Goal: Task Accomplishment & Management: Use online tool/utility

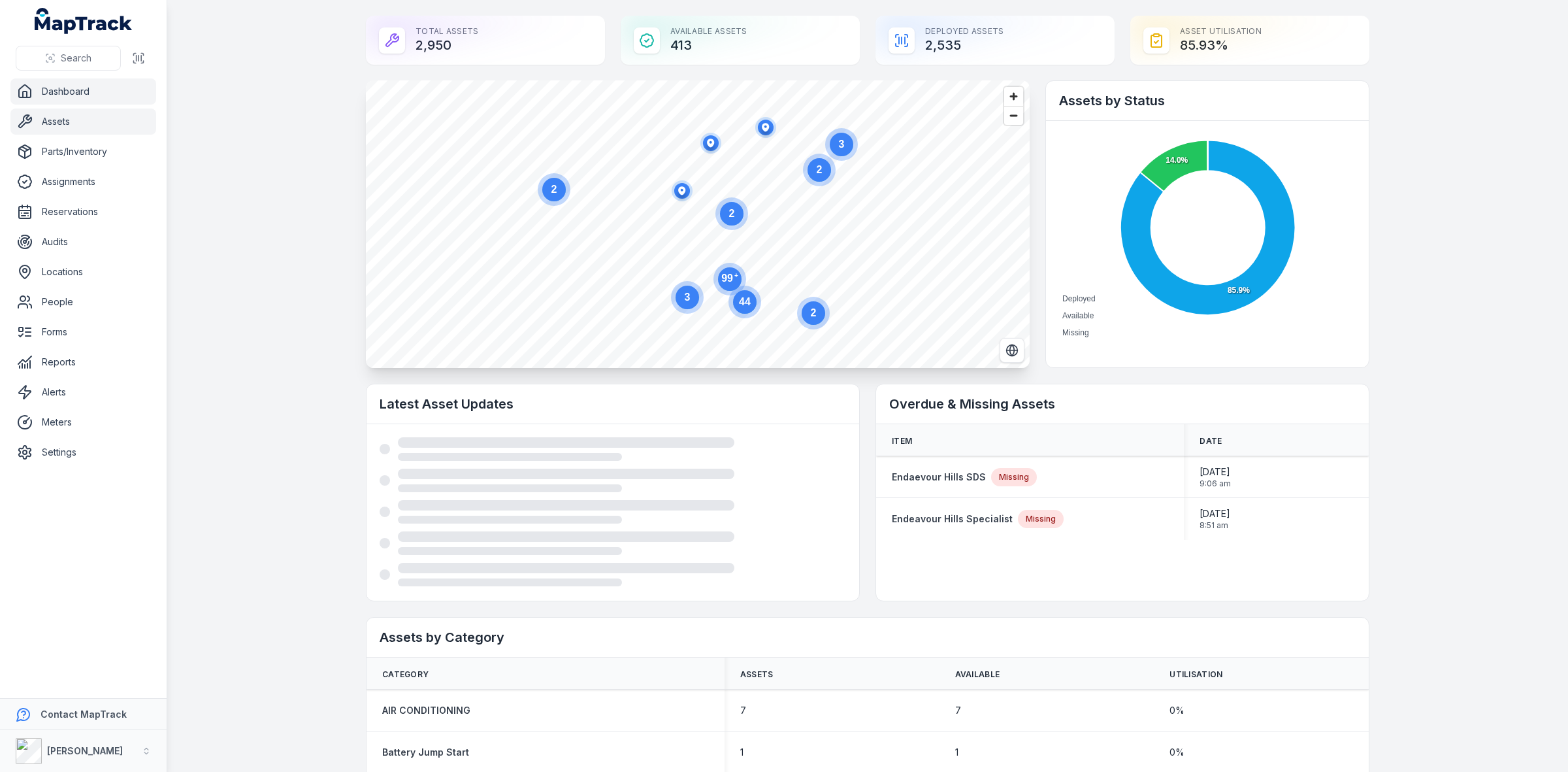
click at [62, 113] on link "Assets" at bounding box center [83, 121] width 145 height 26
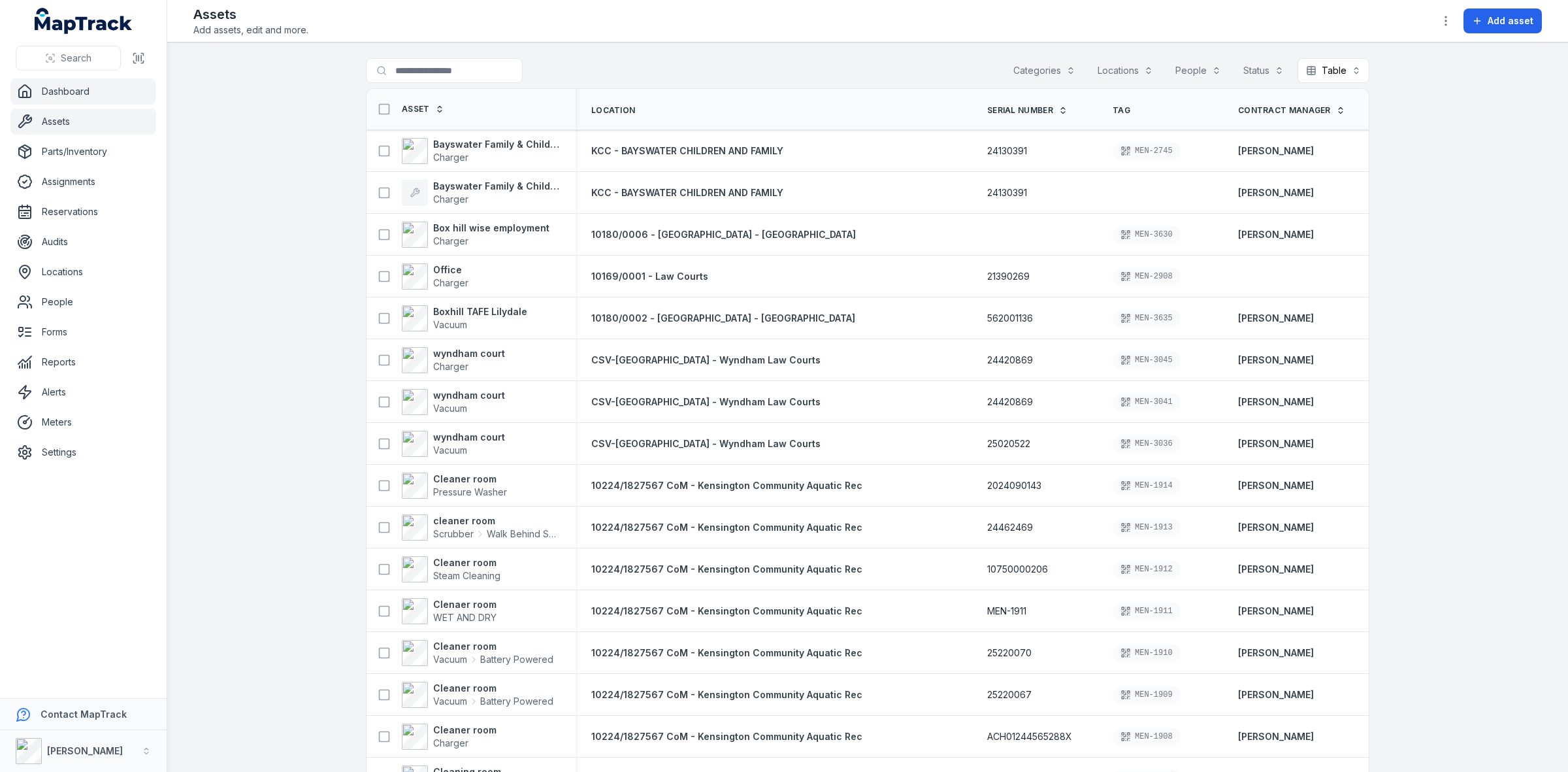
click at [54, 96] on link "Dashboard" at bounding box center [83, 91] width 145 height 26
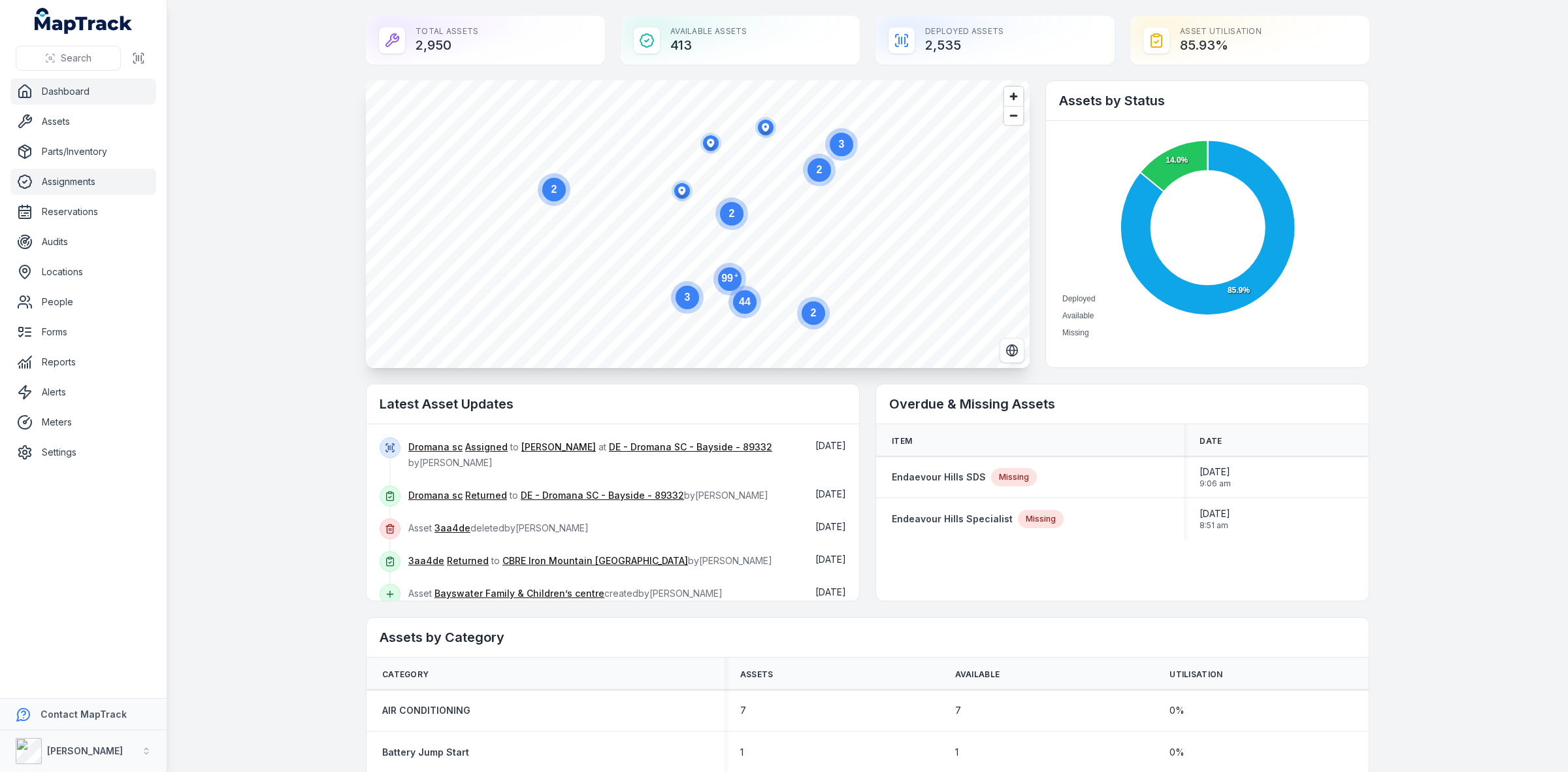
click at [95, 182] on link "Assignments" at bounding box center [83, 182] width 145 height 26
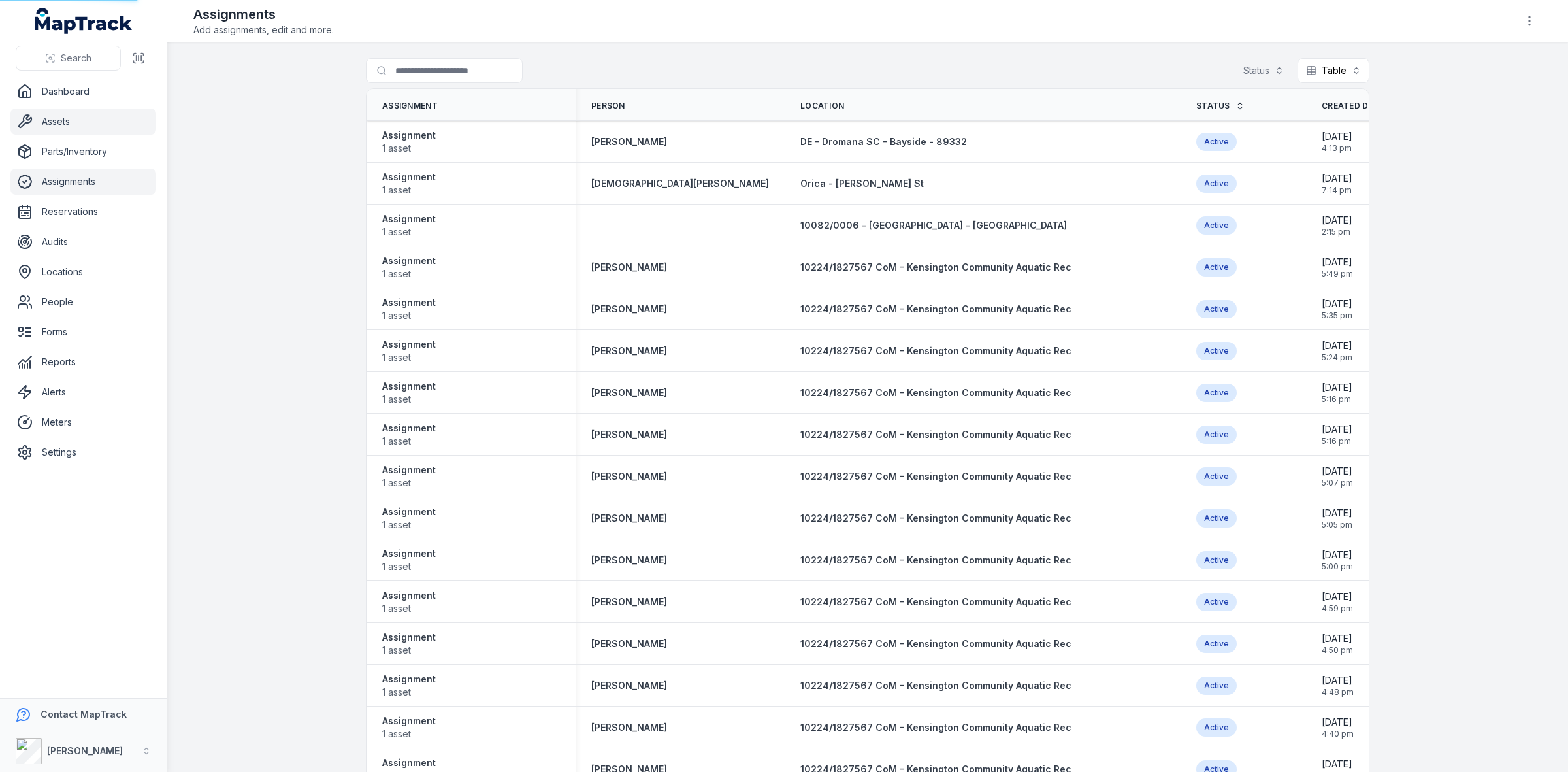
click at [60, 120] on link "Assets" at bounding box center [83, 121] width 145 height 26
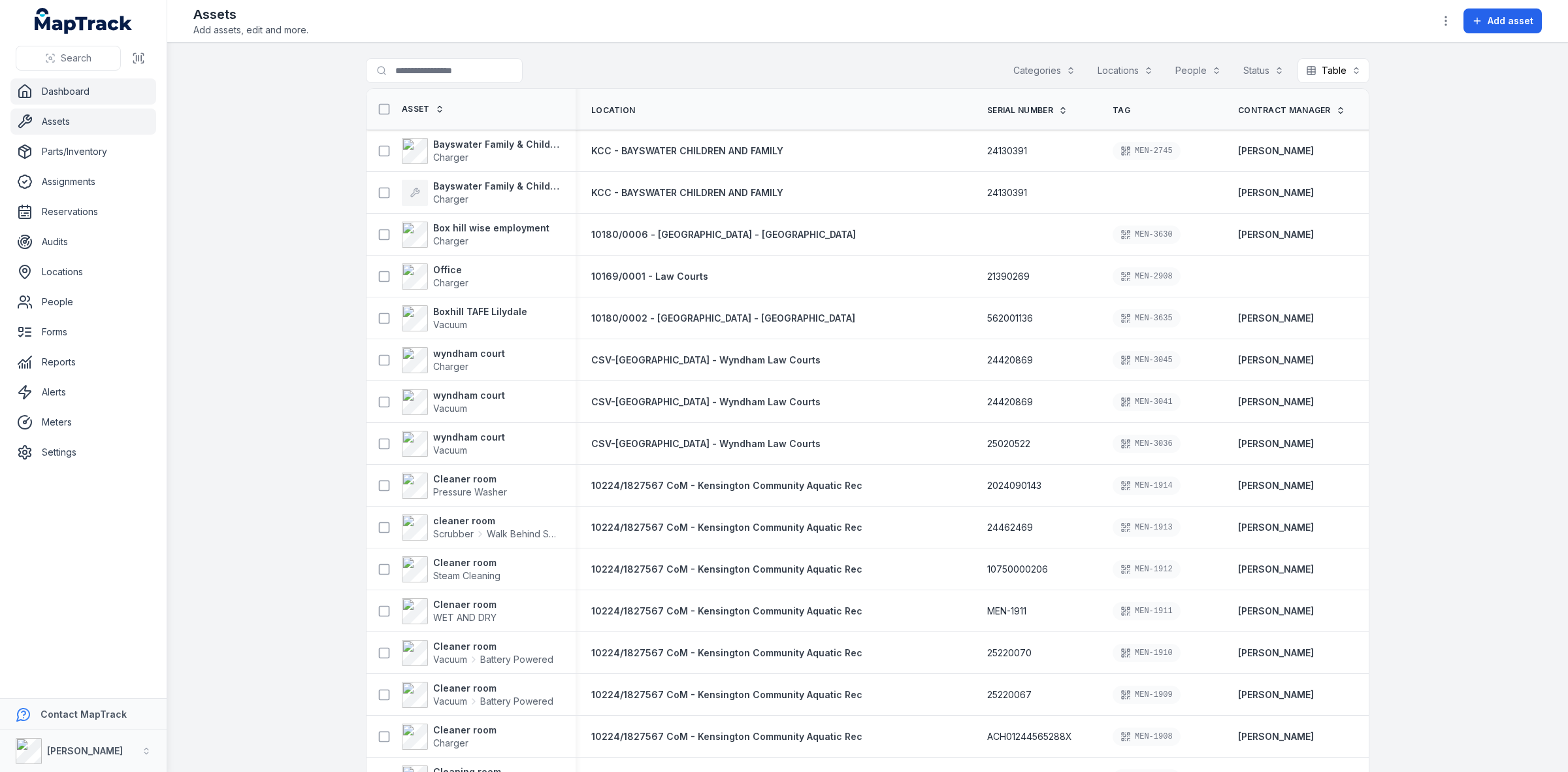
click at [63, 88] on link "Dashboard" at bounding box center [83, 91] width 145 height 26
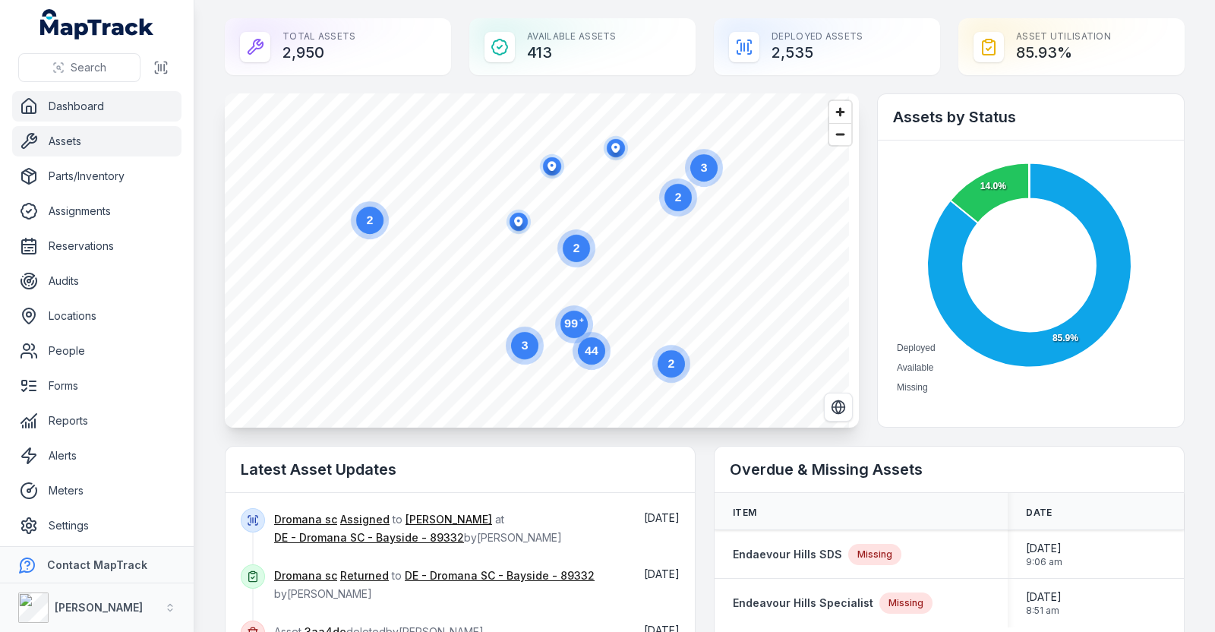
click at [61, 140] on link "Assets" at bounding box center [96, 141] width 169 height 30
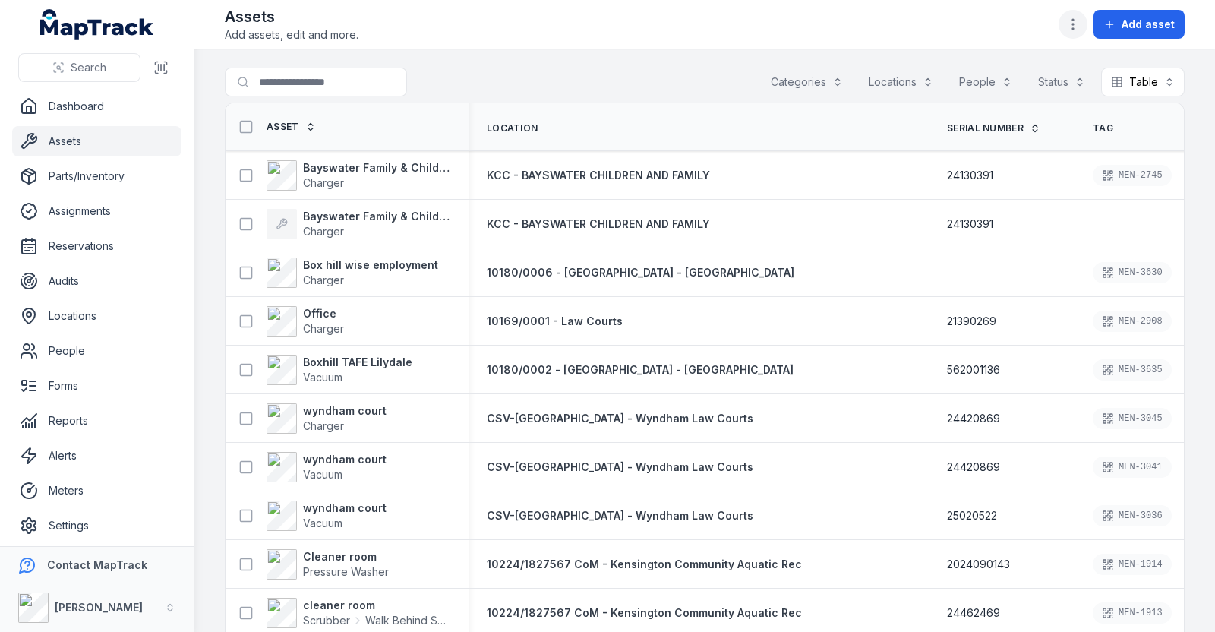
click at [1073, 20] on icon "button" at bounding box center [1072, 24] width 15 height 15
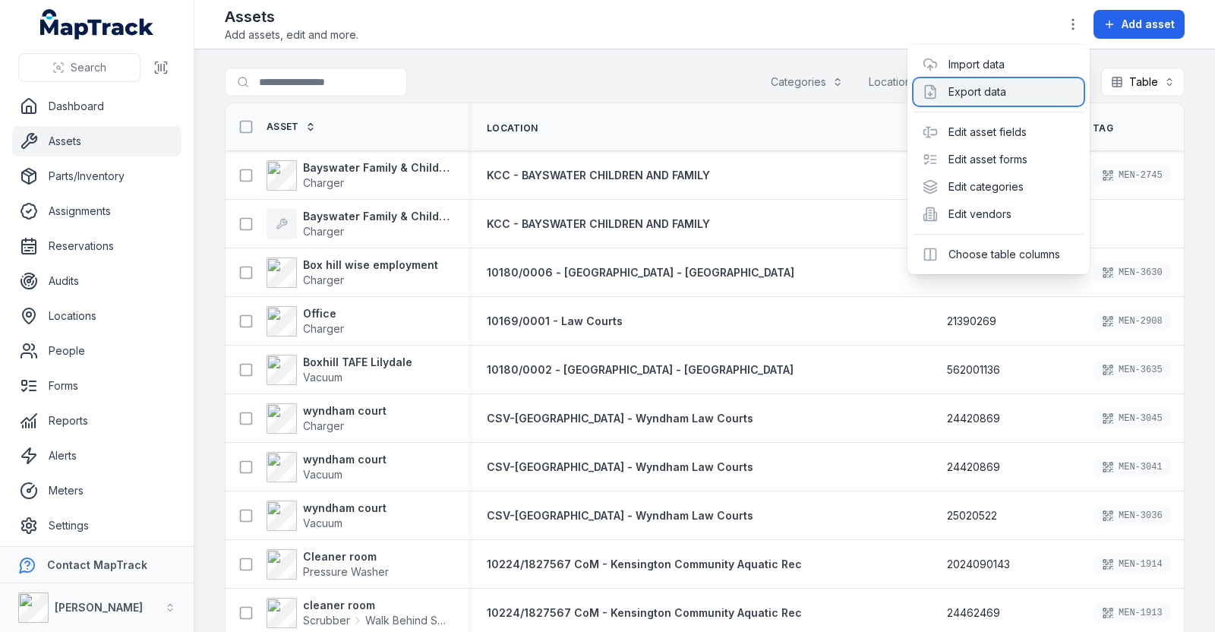
click at [991, 90] on div "Export data" at bounding box center [998, 91] width 170 height 27
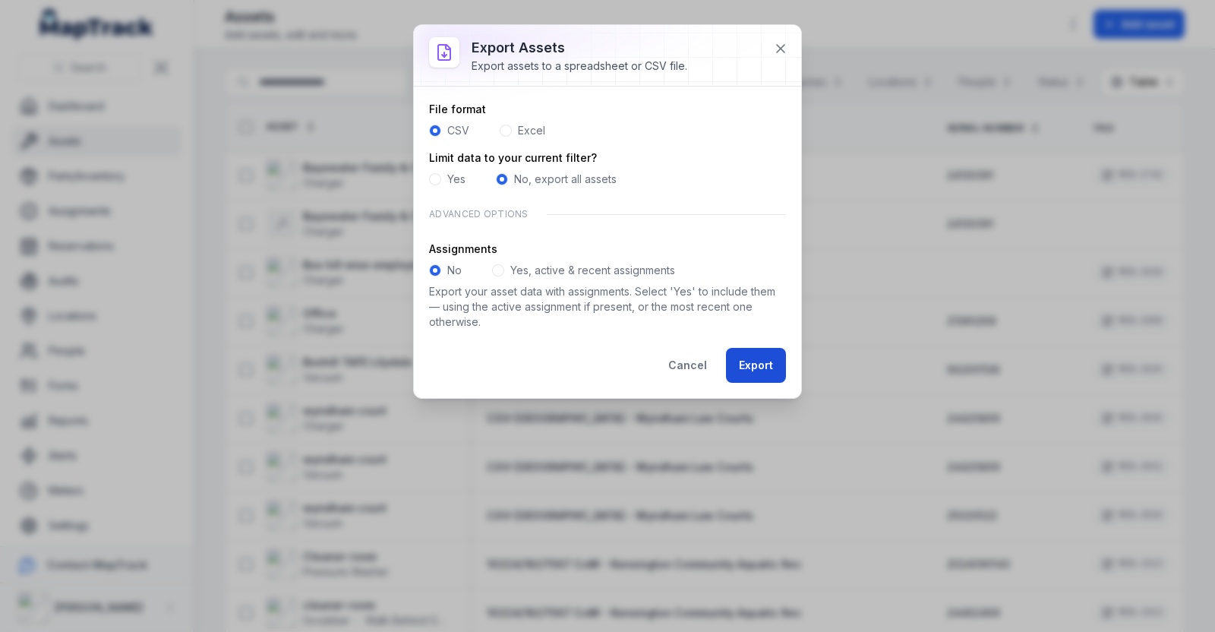
click at [763, 365] on button "Export" at bounding box center [756, 365] width 60 height 35
